Goal: Information Seeking & Learning: Learn about a topic

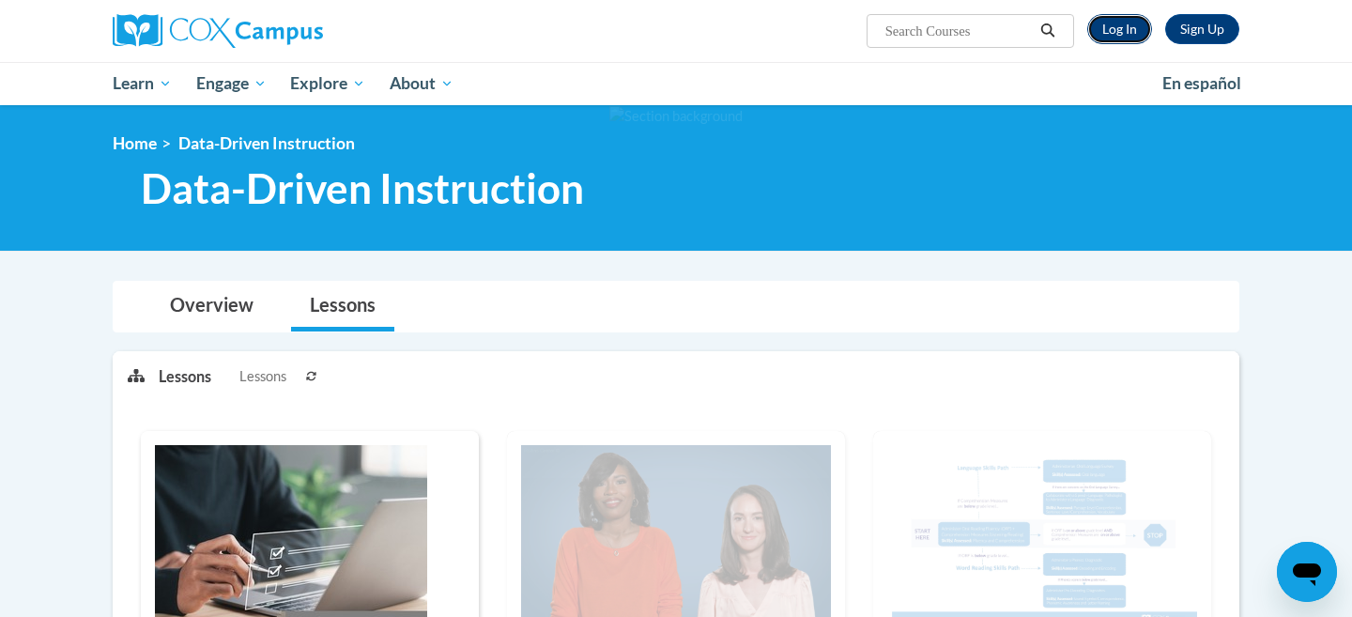
click at [1132, 33] on link "Log In" at bounding box center [1119, 29] width 65 height 30
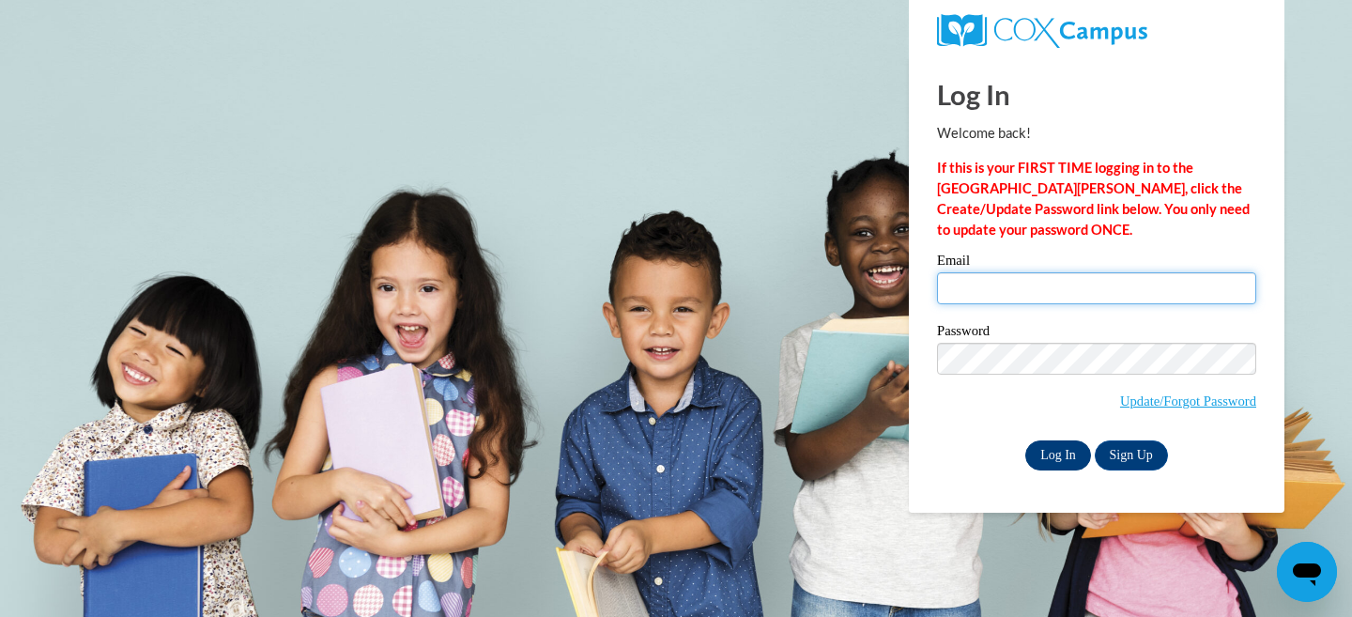
type input "gloverm@ripon.k12.wi.us"
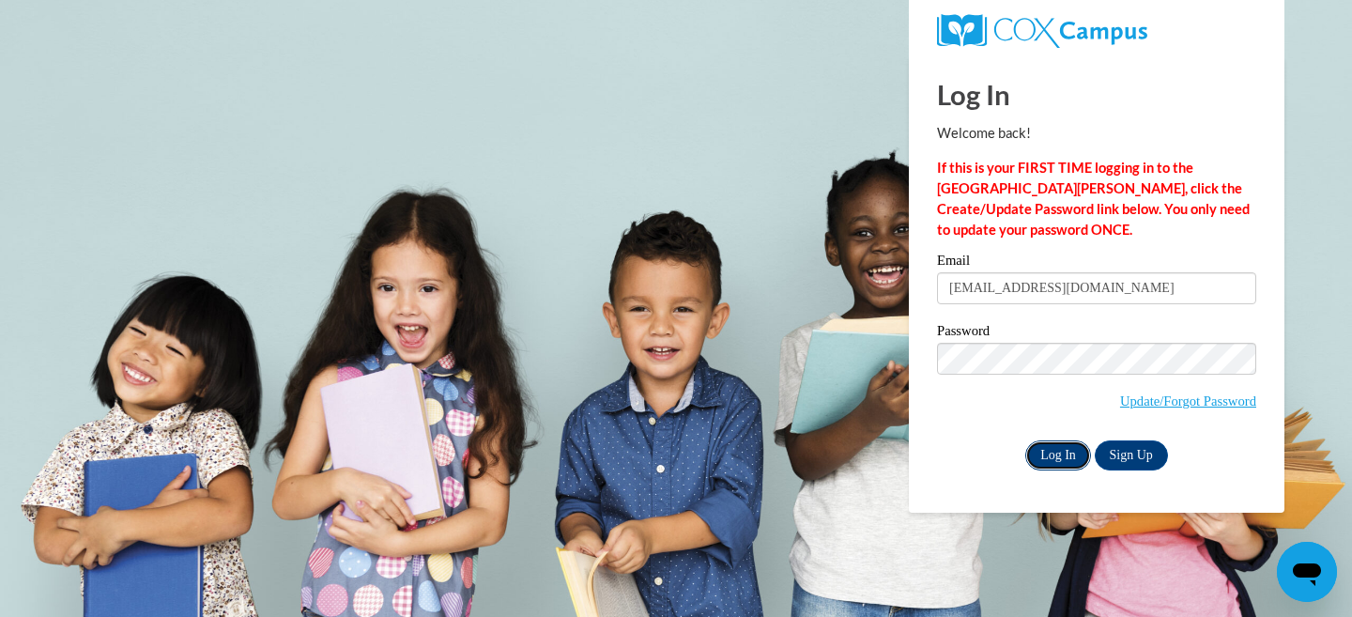
click at [1051, 462] on input "Log In" at bounding box center [1058, 455] width 66 height 30
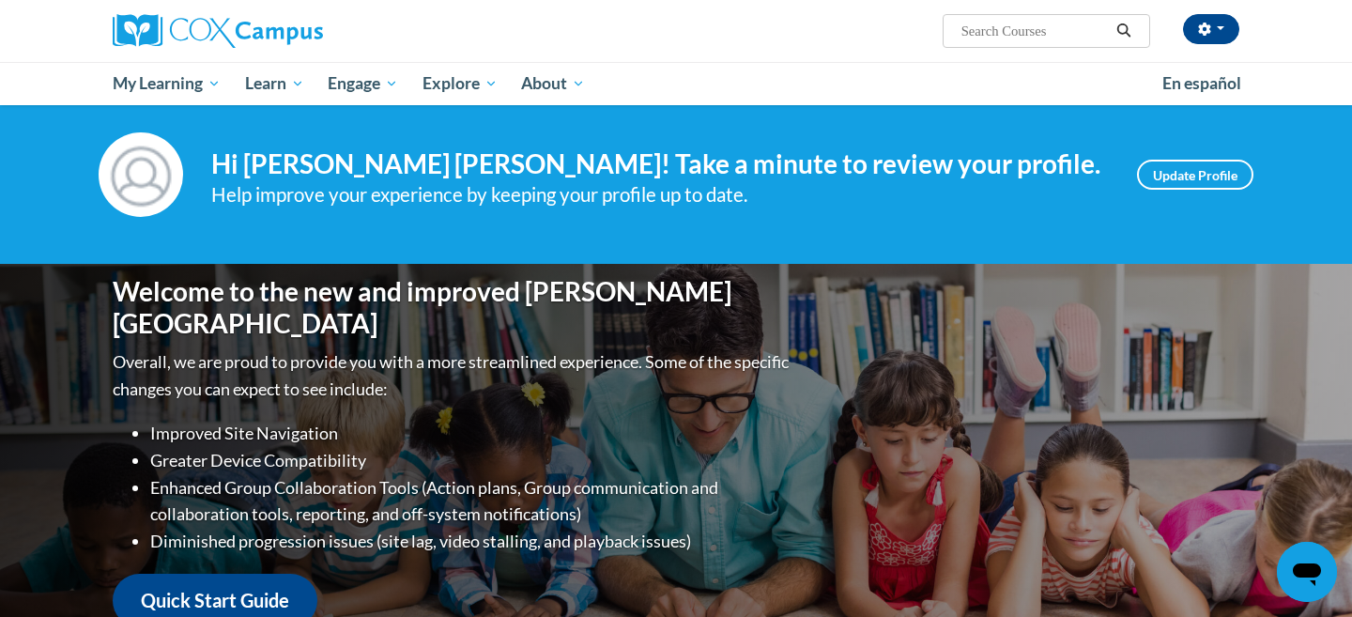
scroll to position [22, 0]
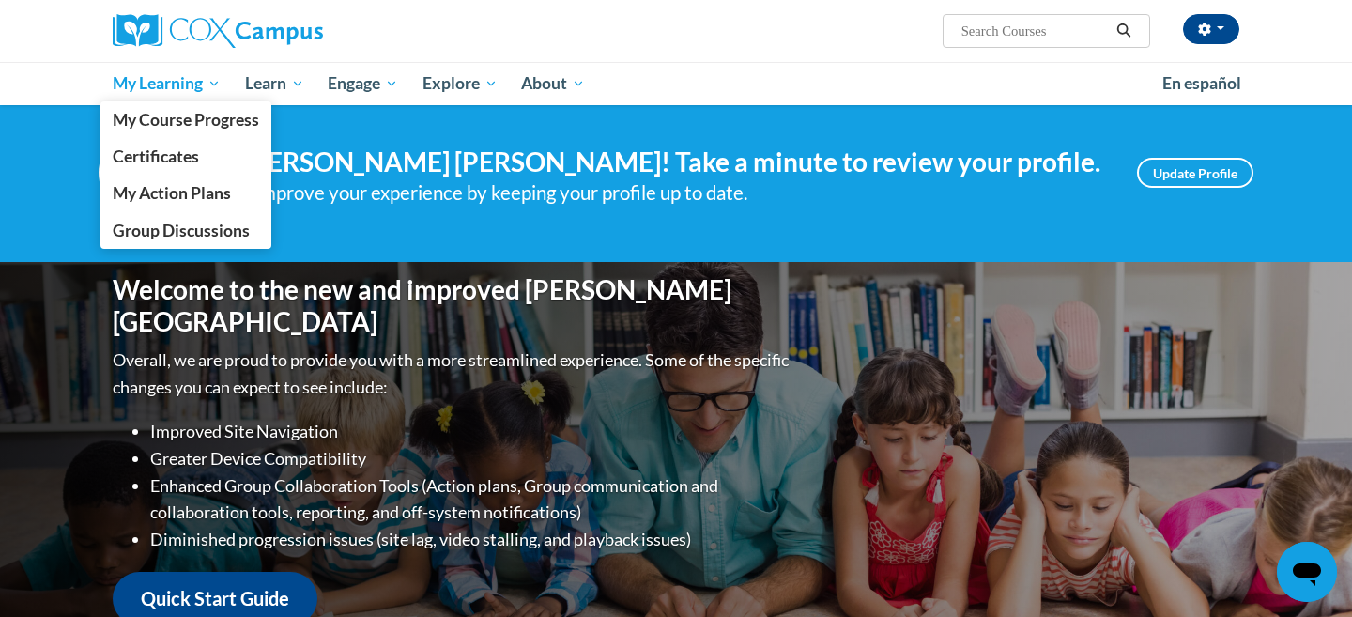
click at [170, 81] on span "My Learning" at bounding box center [167, 83] width 108 height 23
click at [194, 121] on span "My Course Progress" at bounding box center [186, 120] width 146 height 20
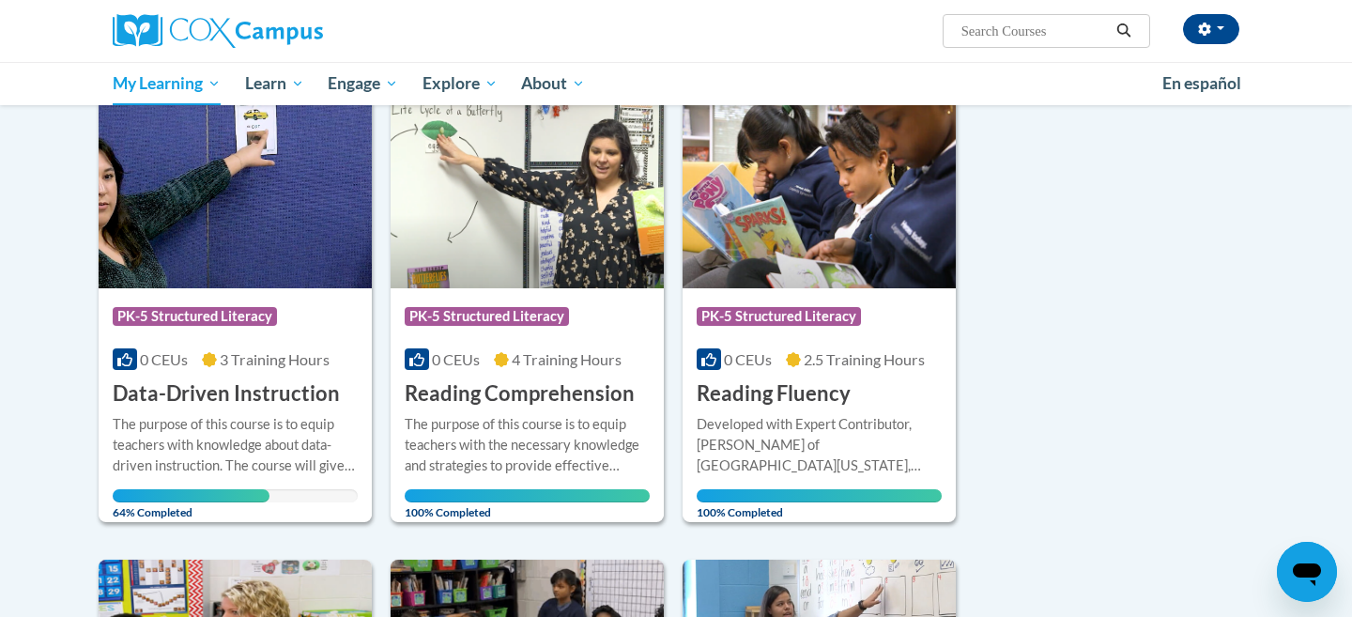
scroll to position [257, 0]
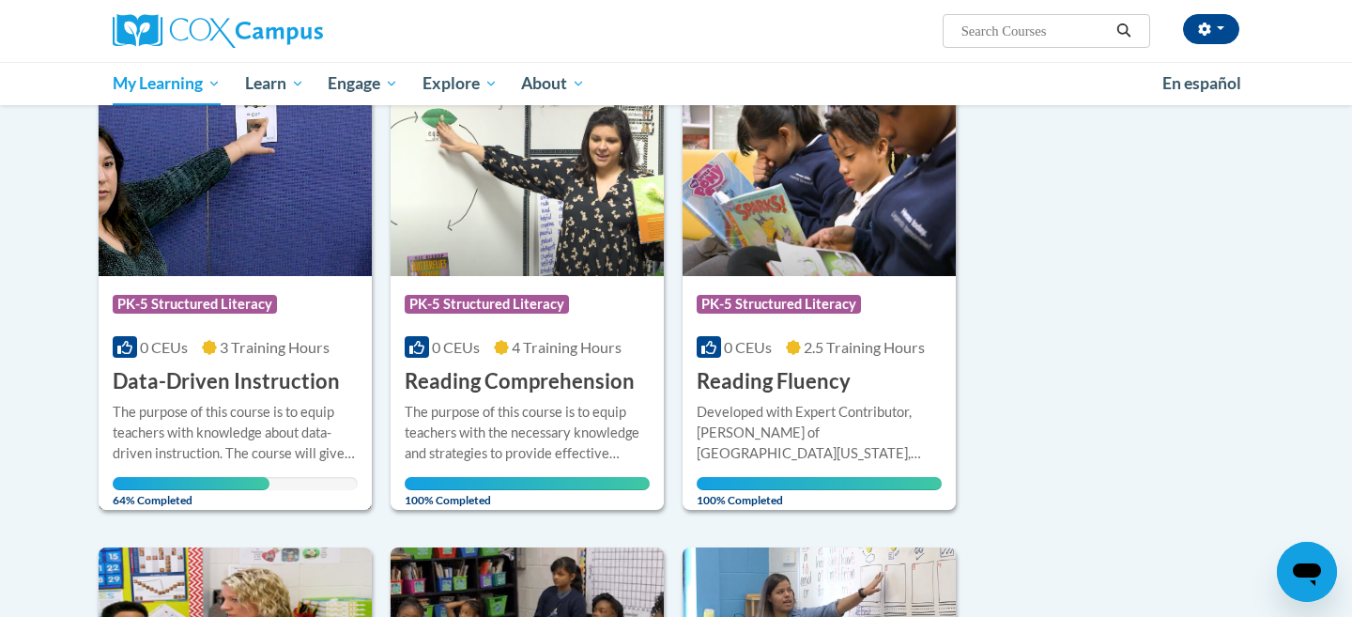
click at [254, 198] on img at bounding box center [235, 179] width 273 height 191
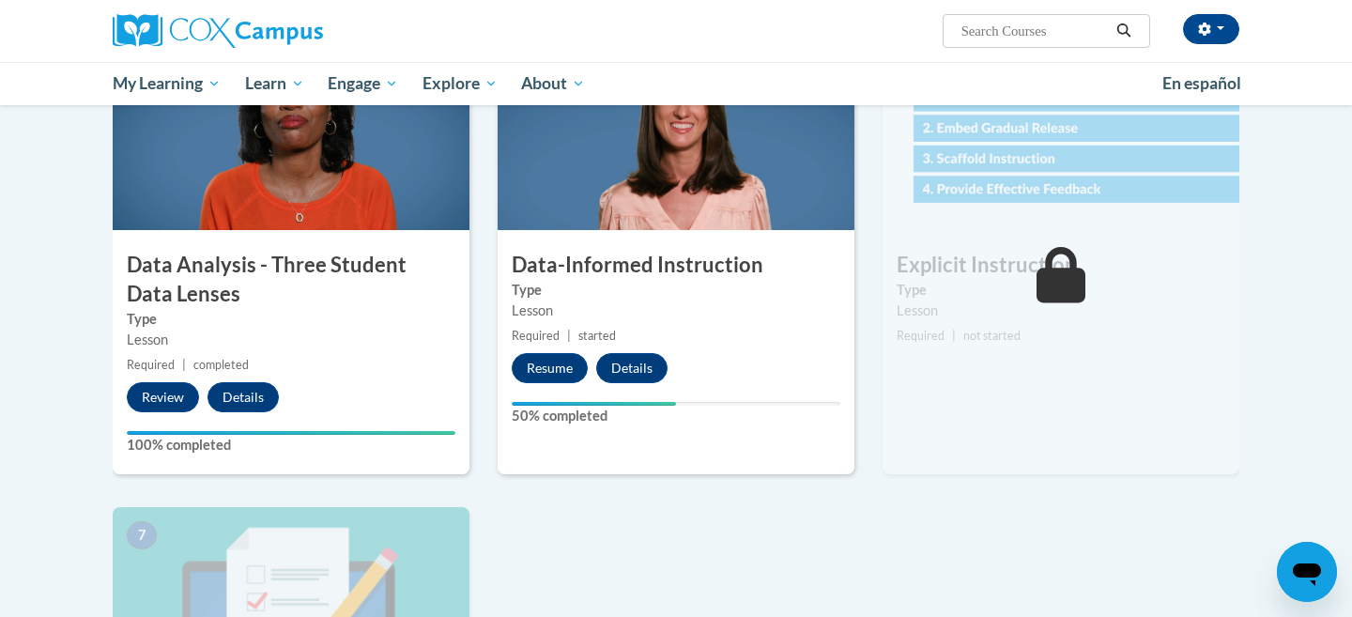
scroll to position [913, 0]
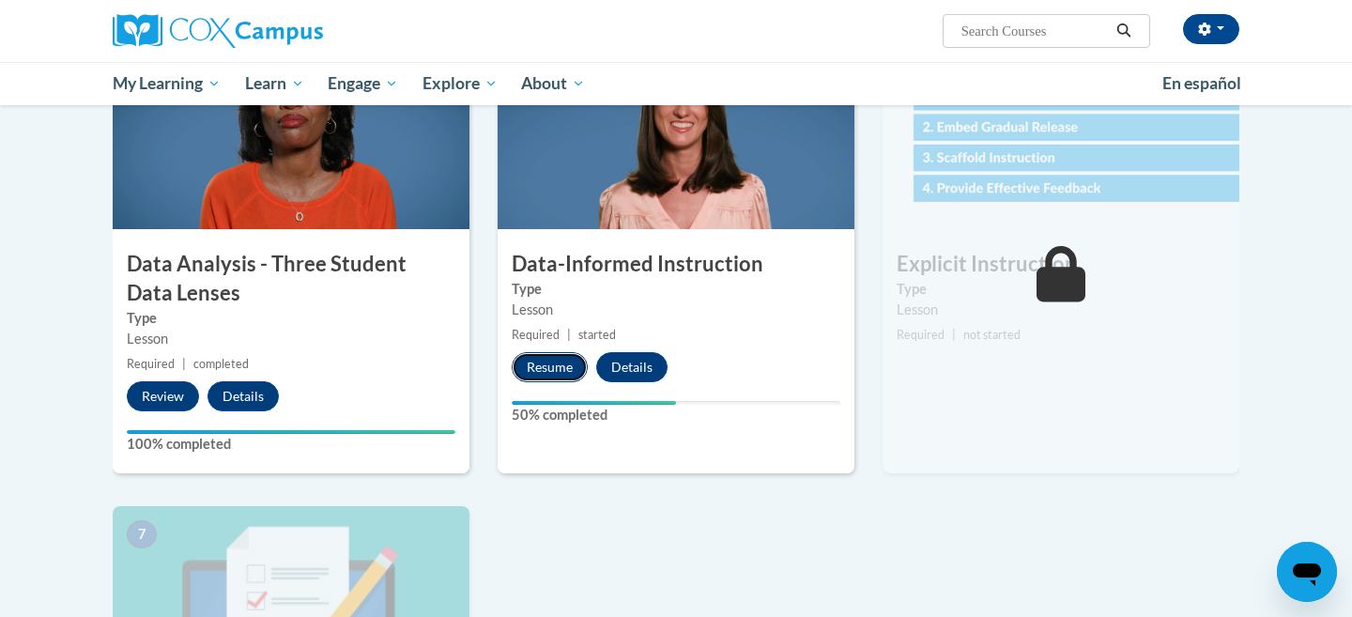
click at [541, 368] on button "Resume" at bounding box center [550, 367] width 76 height 30
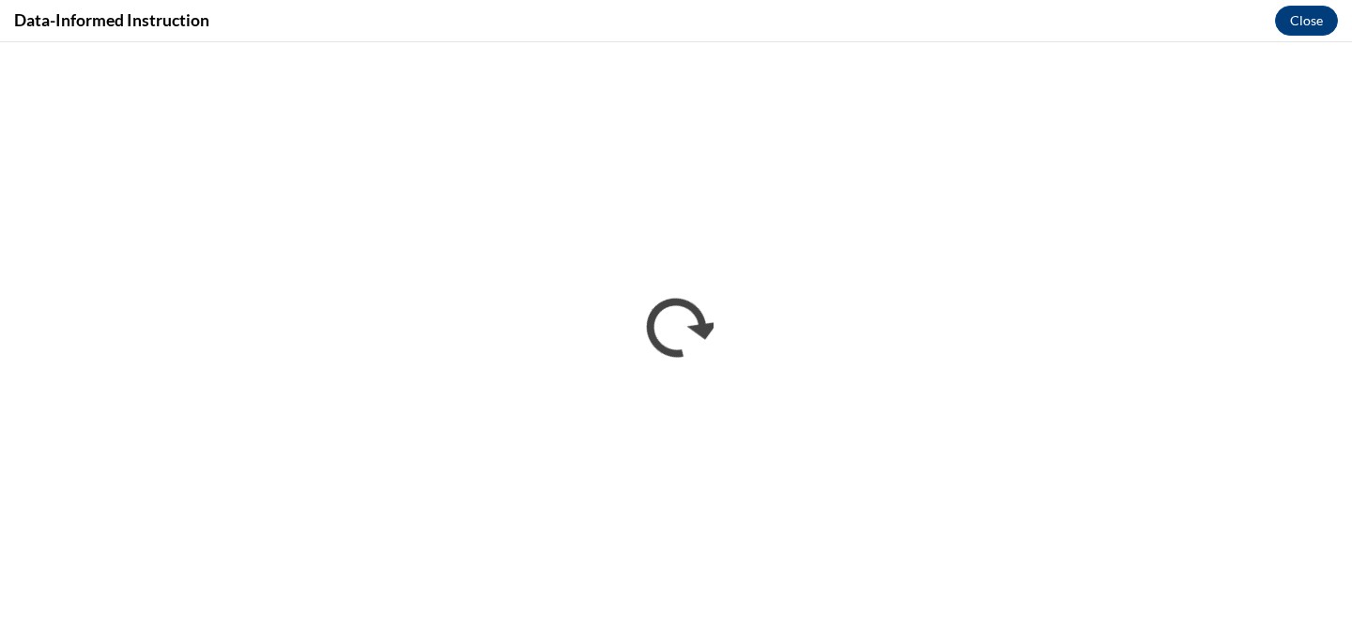
scroll to position [0, 0]
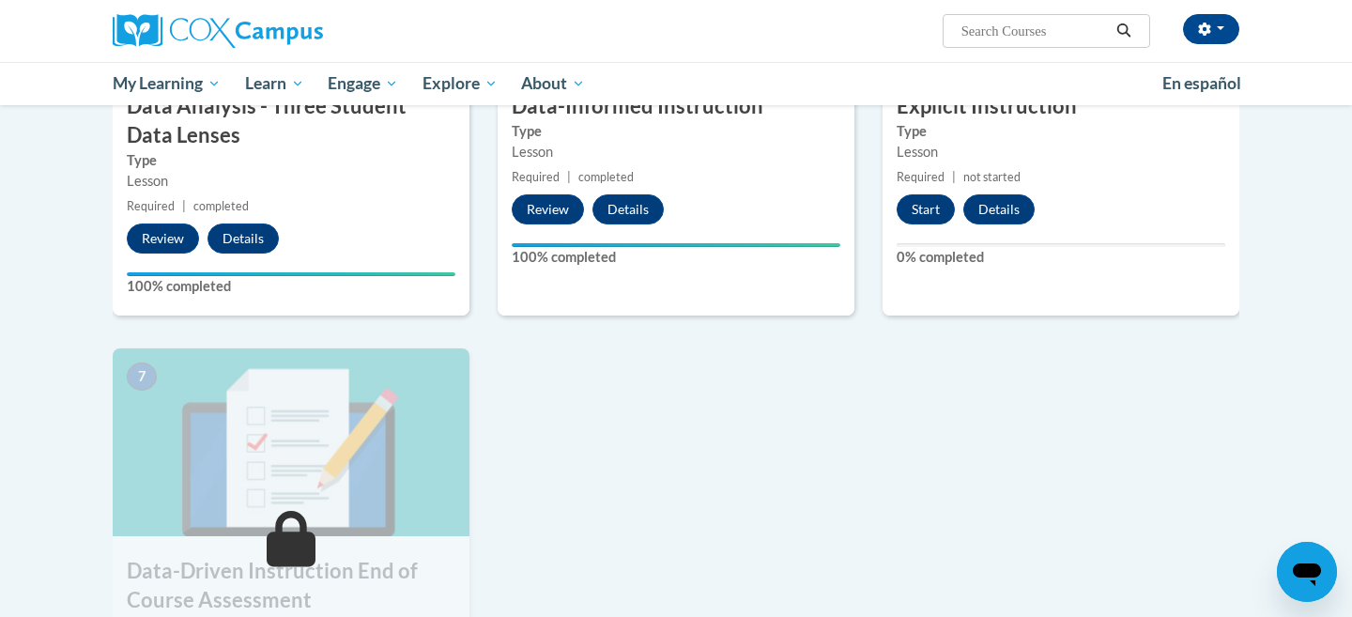
scroll to position [1050, 0]
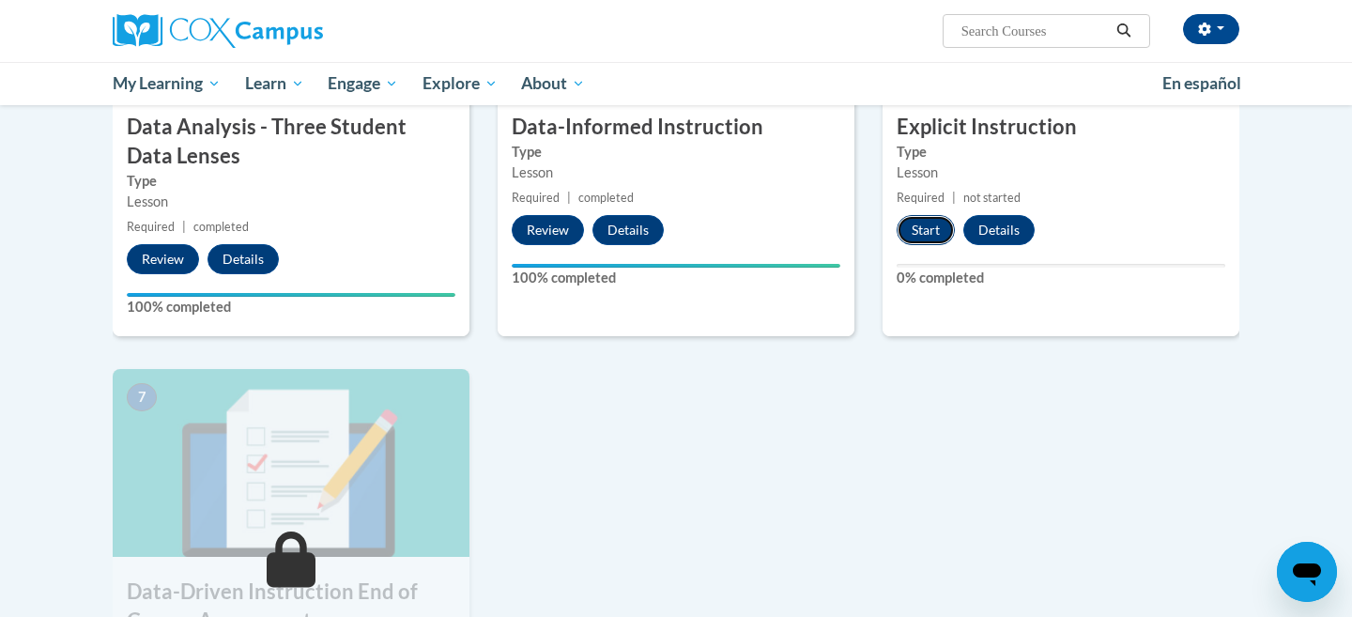
click at [935, 237] on button "Start" at bounding box center [925, 230] width 58 height 30
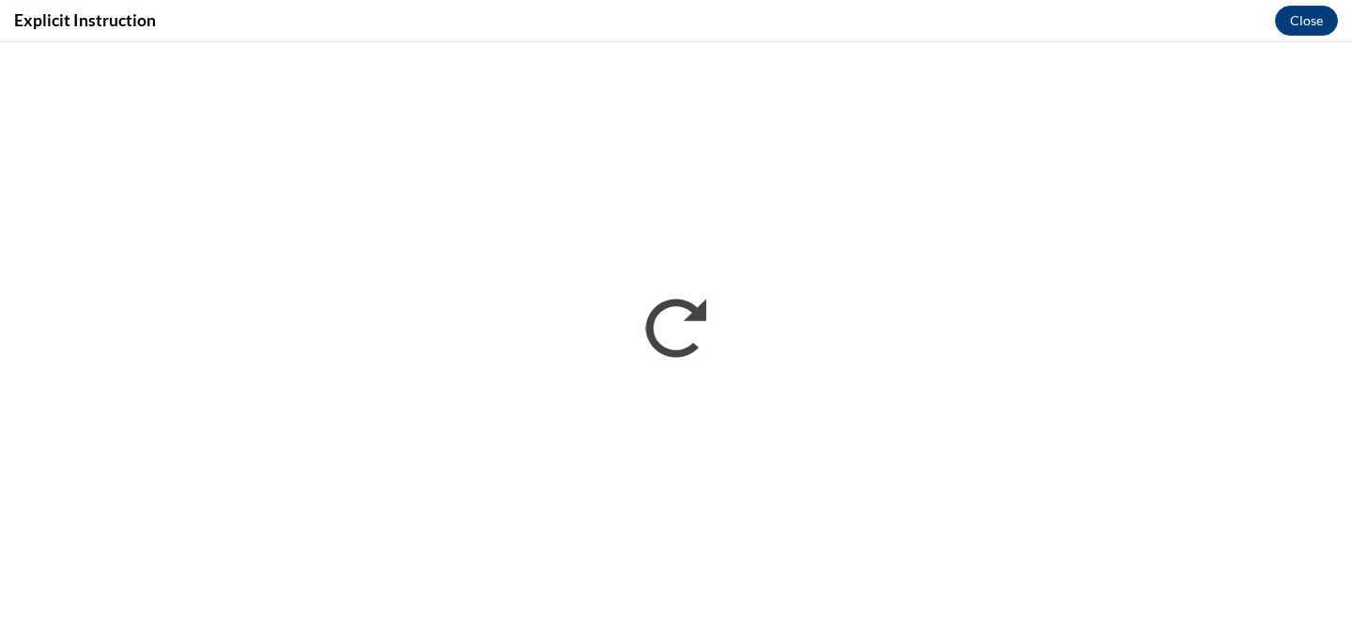
scroll to position [0, 0]
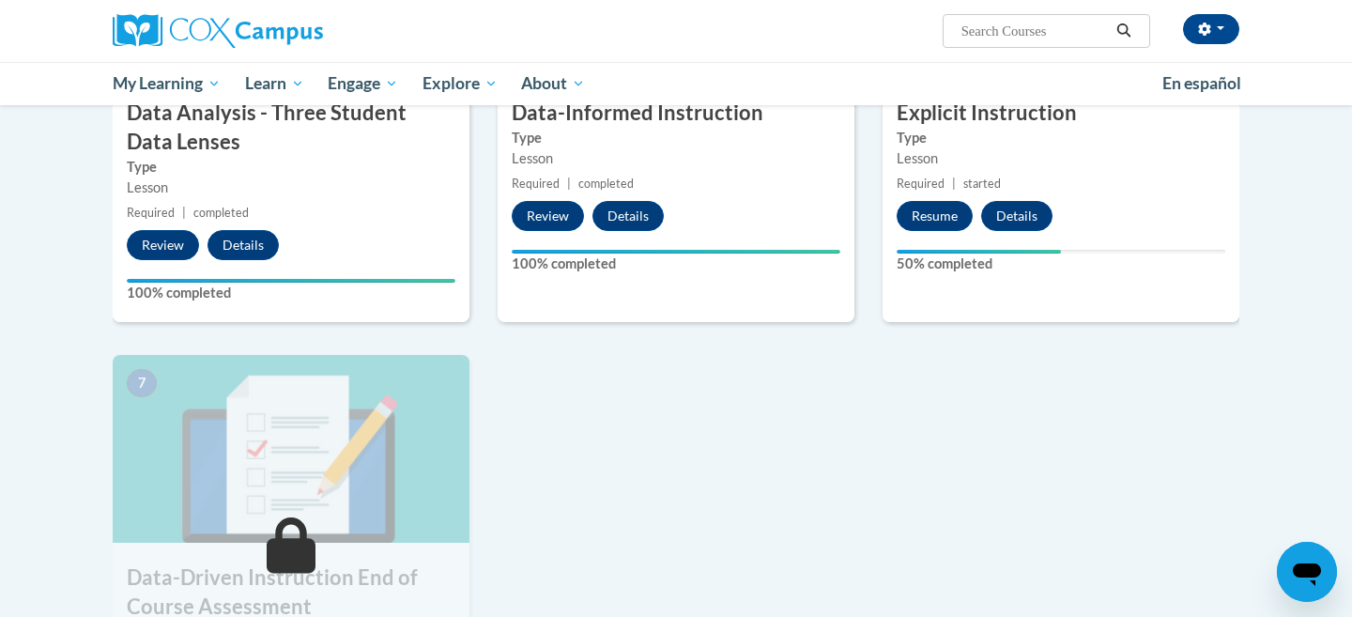
scroll to position [1066, 0]
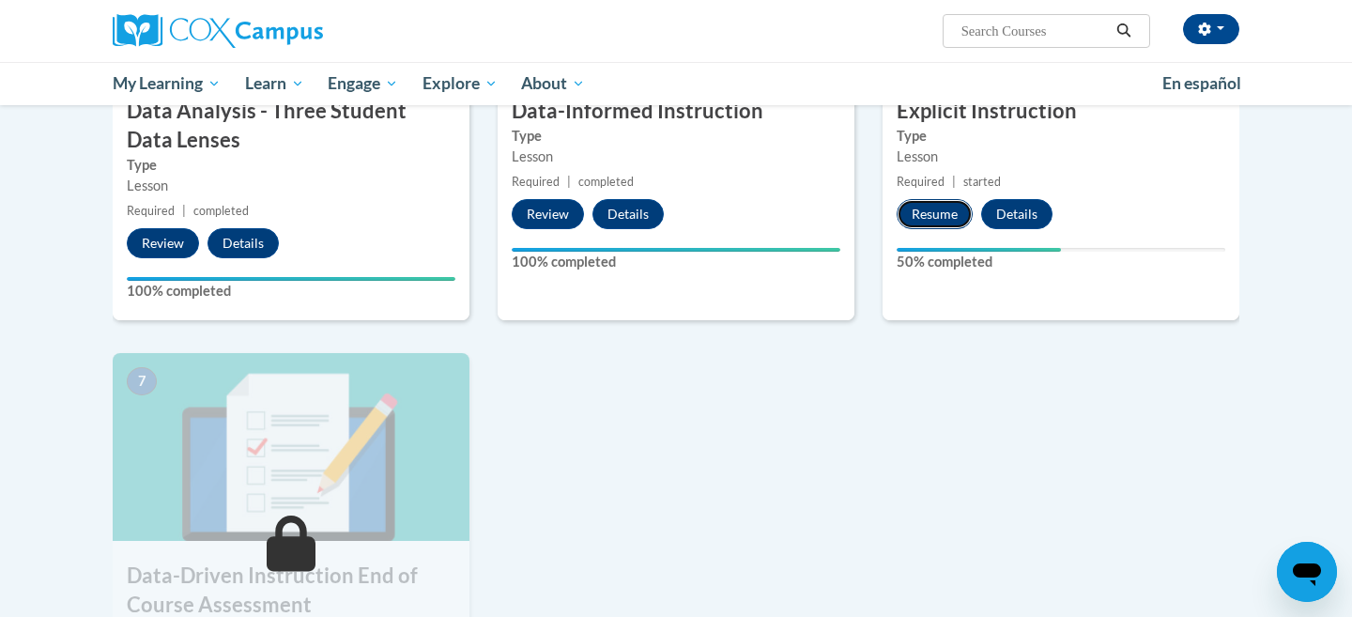
click at [942, 210] on button "Resume" at bounding box center [934, 214] width 76 height 30
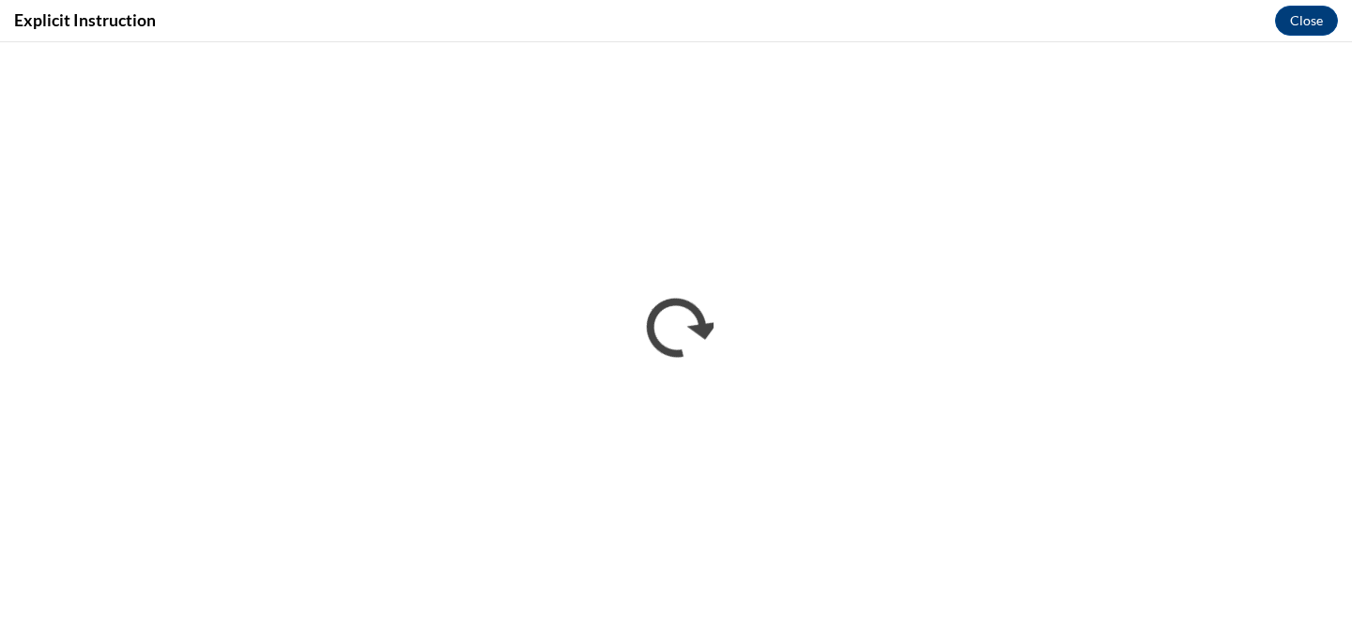
scroll to position [0, 0]
